Goal: Information Seeking & Learning: Check status

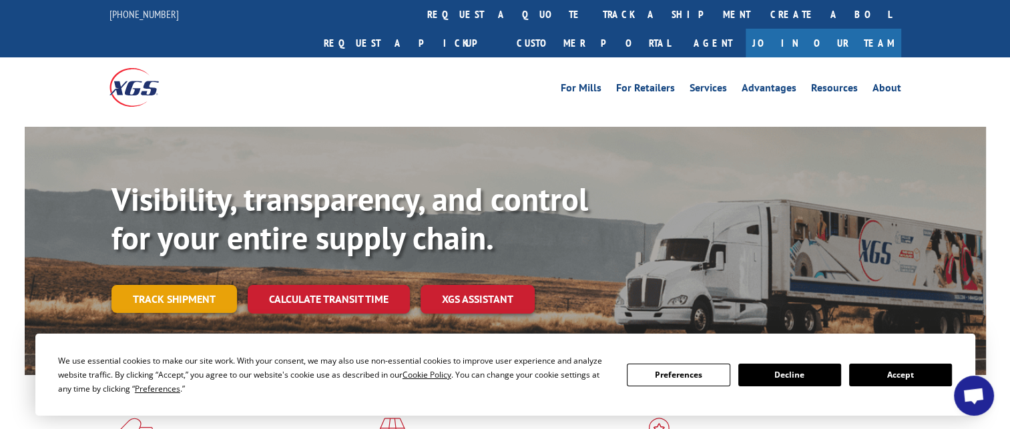
click at [196, 285] on link "Track shipment" at bounding box center [173, 299] width 125 height 28
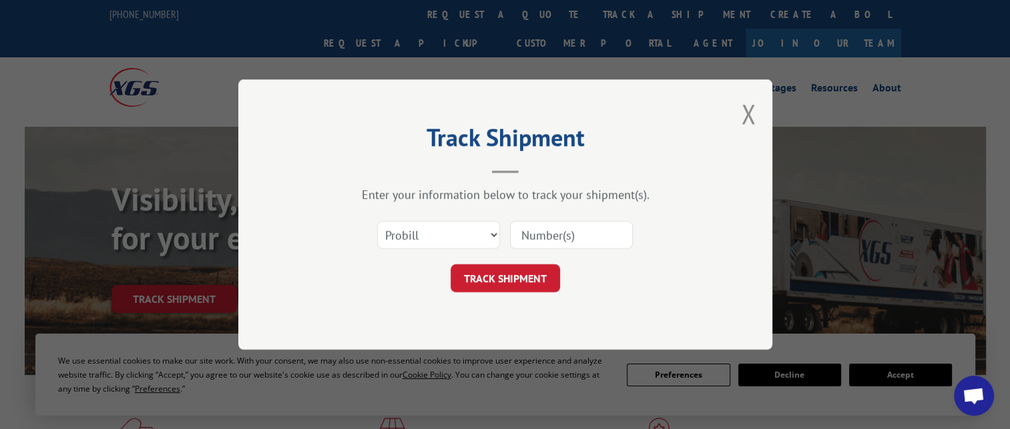
click at [555, 230] on input at bounding box center [571, 235] width 123 height 28
paste input "17326326"
type input "17326326"
click at [515, 276] on button "TRACK SHIPMENT" at bounding box center [504, 278] width 109 height 28
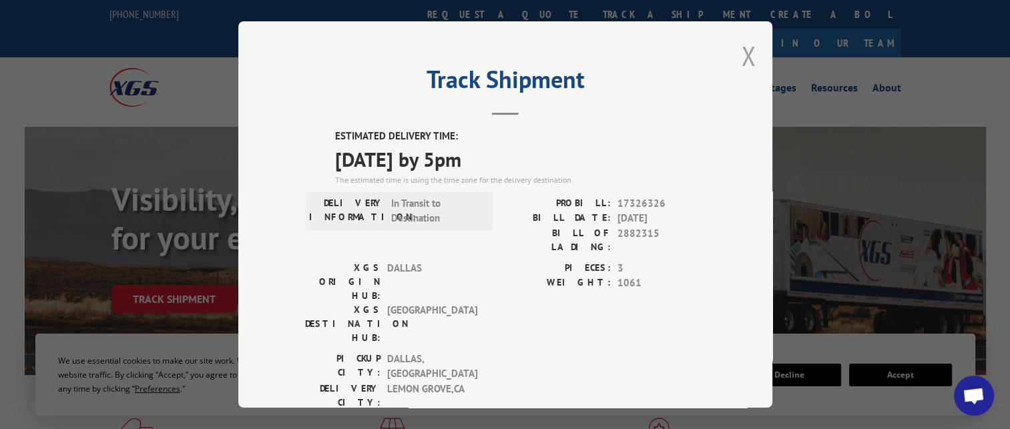
click at [741, 54] on button "Close modal" at bounding box center [748, 55] width 15 height 35
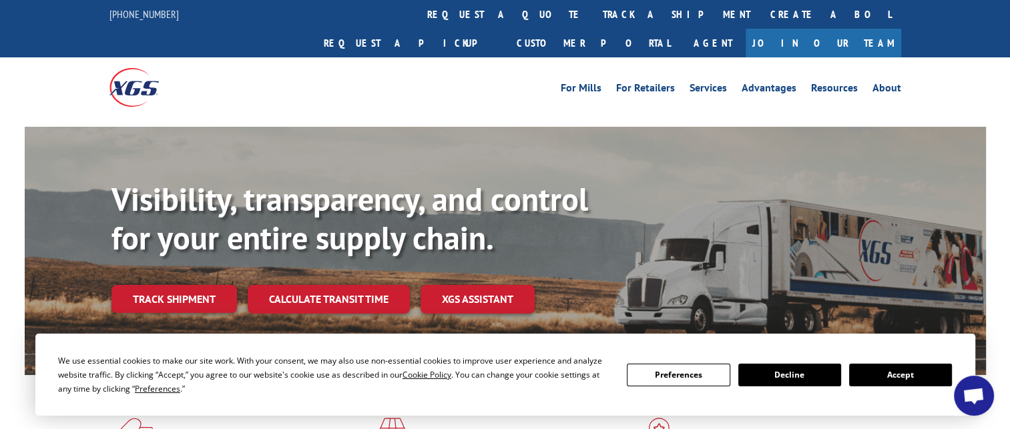
click at [184, 285] on link "Track shipment" at bounding box center [173, 299] width 125 height 28
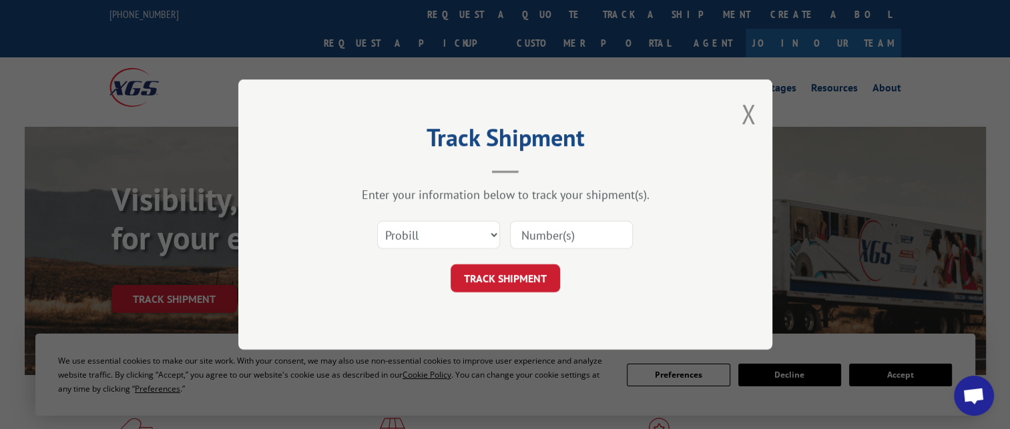
click at [538, 232] on input at bounding box center [571, 235] width 123 height 28
paste input "17326356"
type input "17326356"
click at [513, 276] on button "TRACK SHIPMENT" at bounding box center [504, 278] width 109 height 28
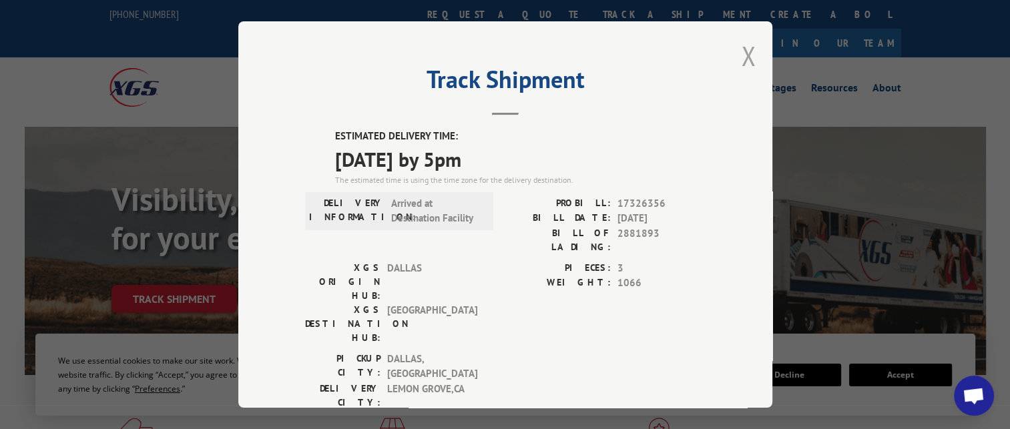
click at [745, 53] on button "Close modal" at bounding box center [748, 55] width 15 height 35
